Goal: Task Accomplishment & Management: Complete application form

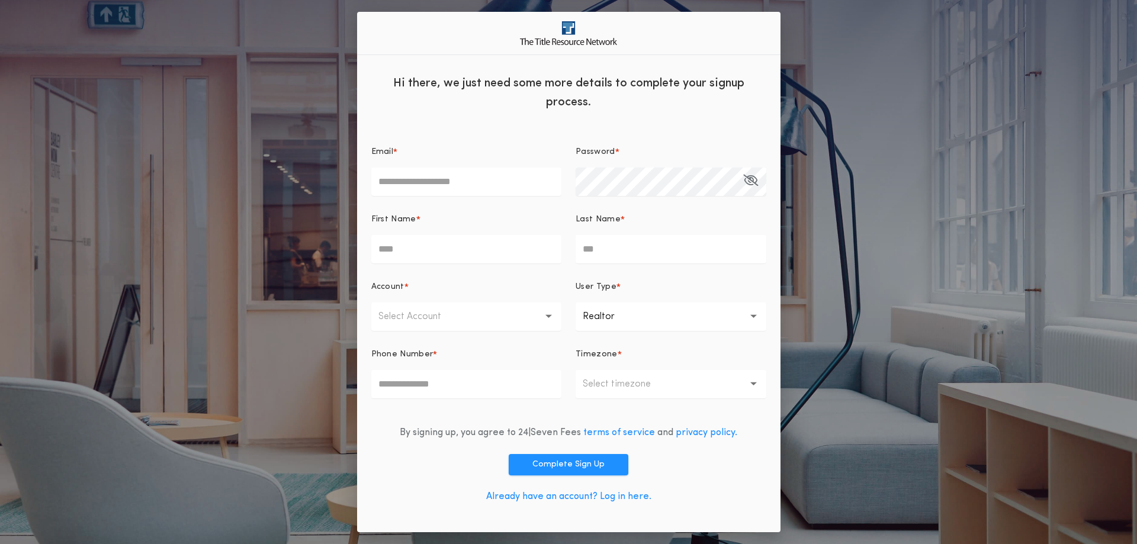
click at [614, 497] on link "Already have an account? Log in here." at bounding box center [568, 496] width 165 height 9
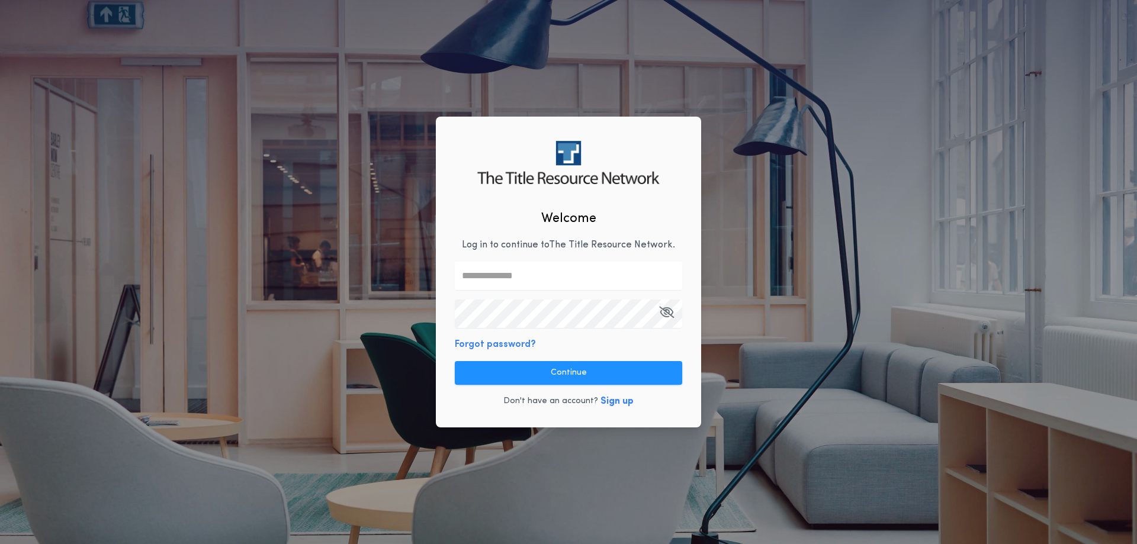
click at [546, 277] on input "text" at bounding box center [568, 276] width 227 height 28
type input "**********"
